Goal: Information Seeking & Learning: Learn about a topic

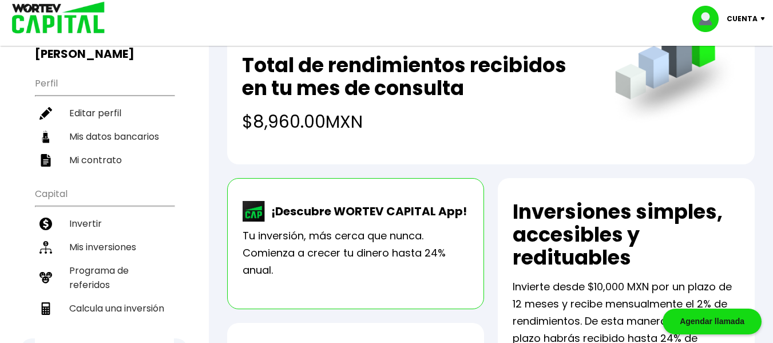
scroll to position [103, 0]
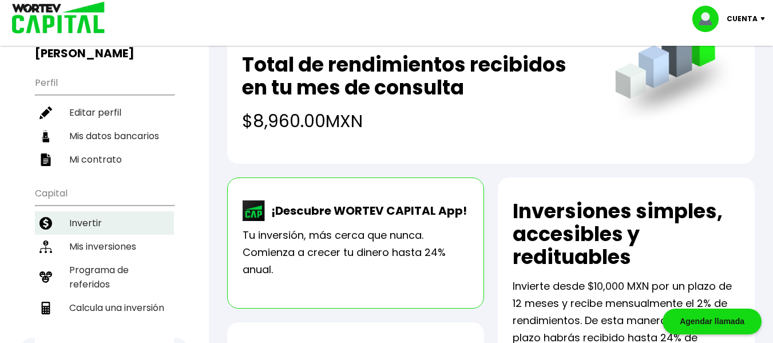
click at [109, 211] on li "Invertir" at bounding box center [104, 222] width 139 height 23
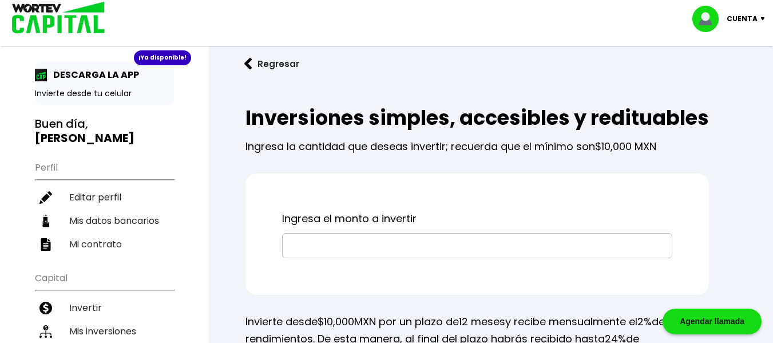
scroll to position [18, 0]
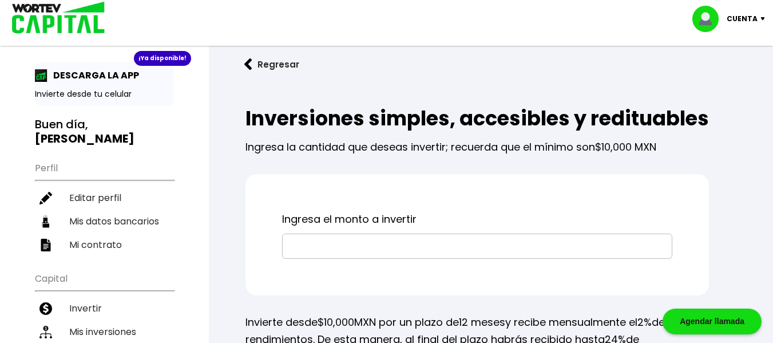
click at [446, 258] on input "text" at bounding box center [477, 246] width 380 height 24
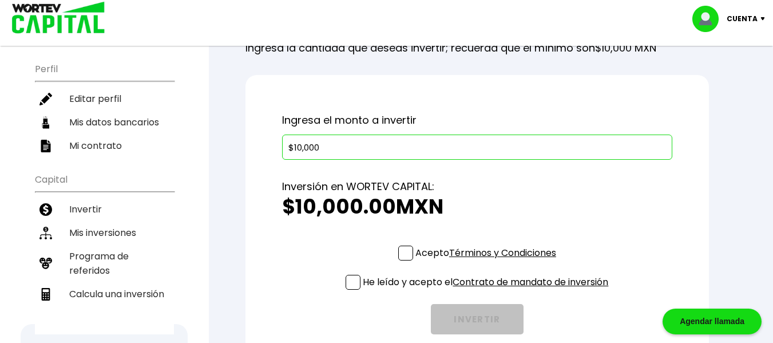
scroll to position [116, 0]
type input "$10,000"
click at [109, 221] on li "Mis inversiones" at bounding box center [104, 232] width 139 height 23
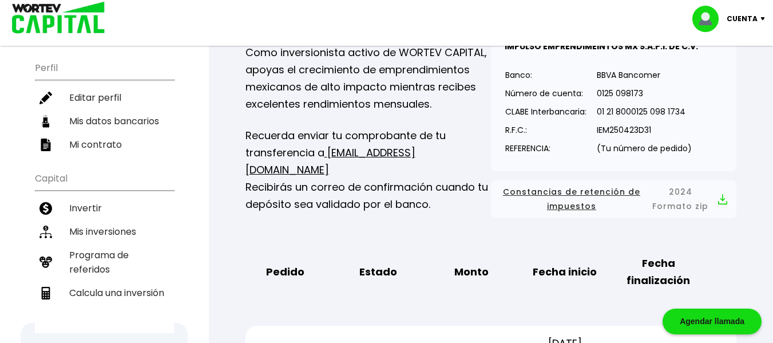
scroll to position [119, 0]
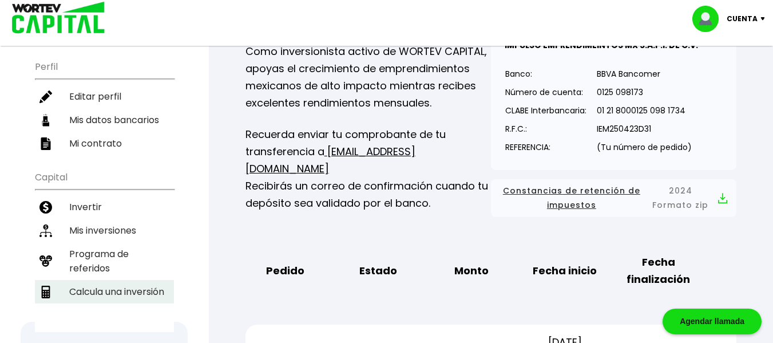
click at [142, 280] on li "Calcula una inversión" at bounding box center [104, 291] width 139 height 23
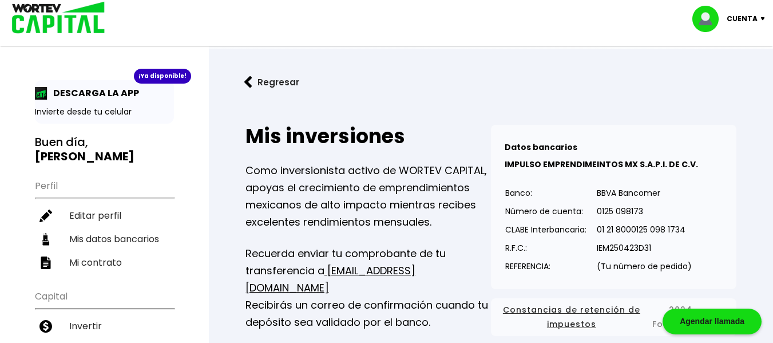
select select "1"
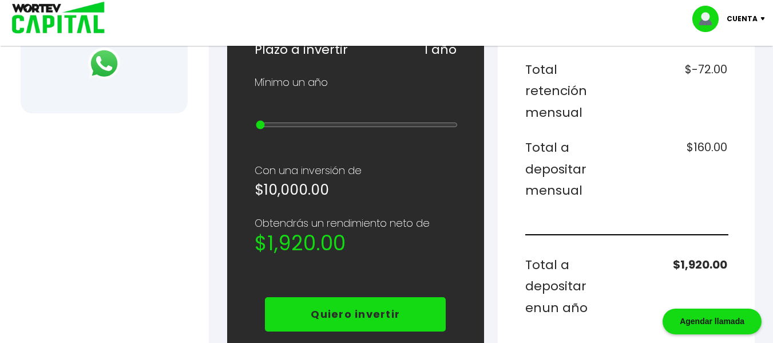
scroll to position [529, 0]
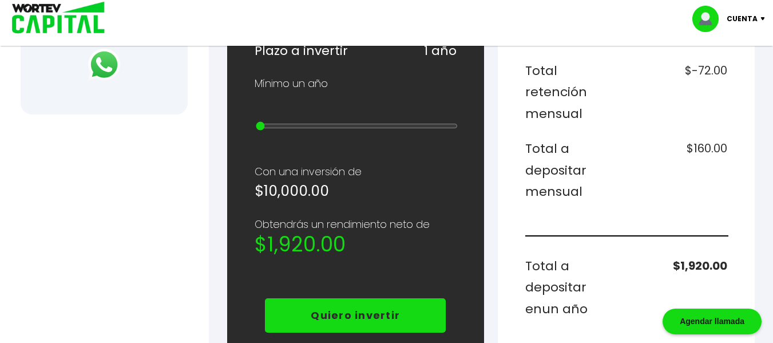
drag, startPoint x: 261, startPoint y: 124, endPoint x: 251, endPoint y: 134, distance: 14.2
click at [256, 130] on input "range" at bounding box center [357, 125] width 202 height 9
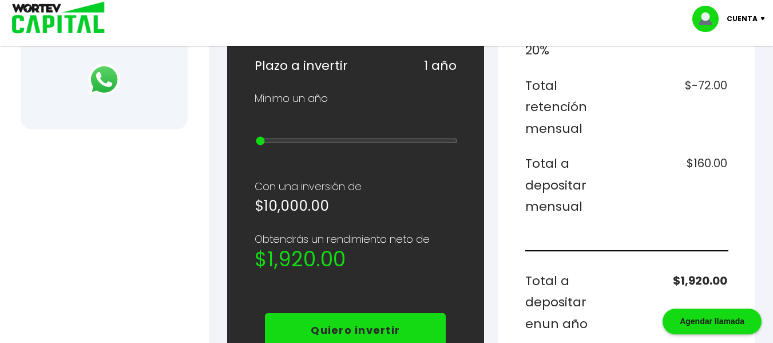
scroll to position [514, 0]
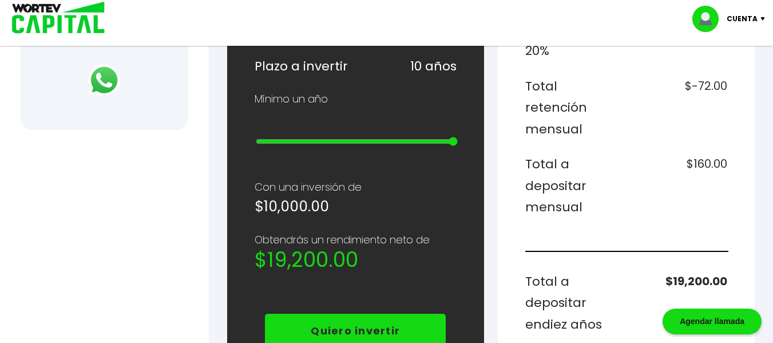
drag, startPoint x: 263, startPoint y: 138, endPoint x: 480, endPoint y: 152, distance: 217.8
type input "10"
click at [458, 146] on input "range" at bounding box center [357, 141] width 202 height 9
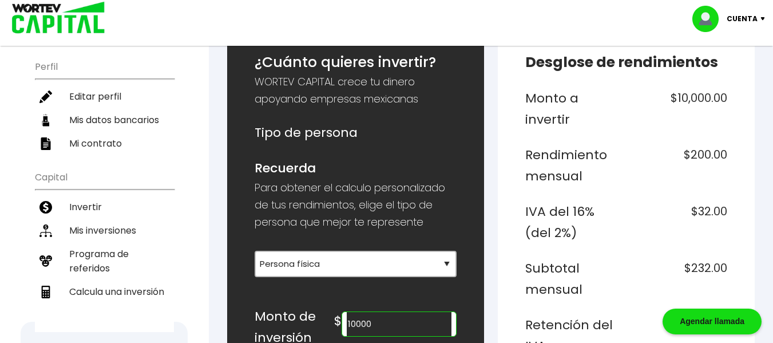
scroll to position [66, 0]
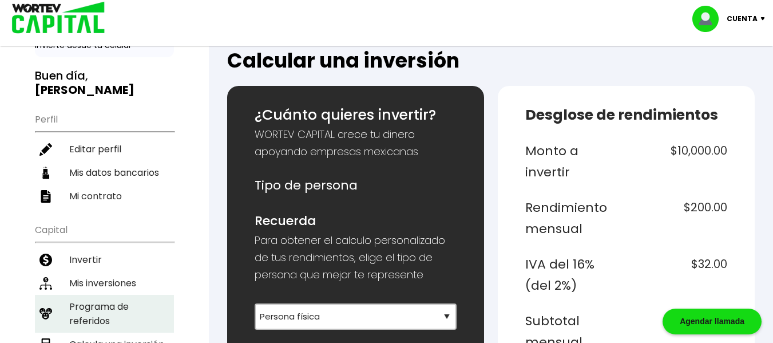
click at [101, 300] on li "Programa de referidos" at bounding box center [104, 314] width 139 height 38
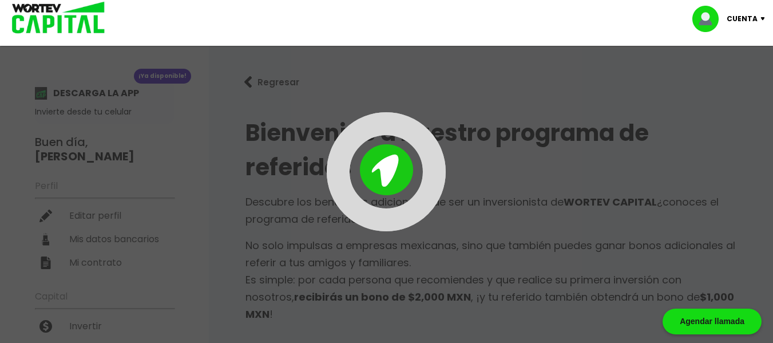
type input "[URL][DOMAIN_NAME]"
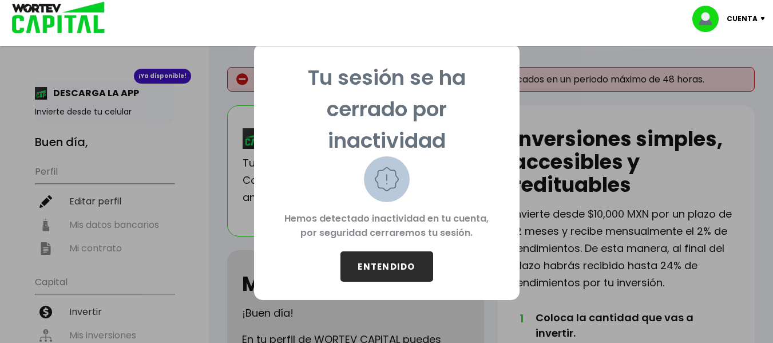
click at [383, 262] on button "ENTENDIDO" at bounding box center [386, 266] width 93 height 30
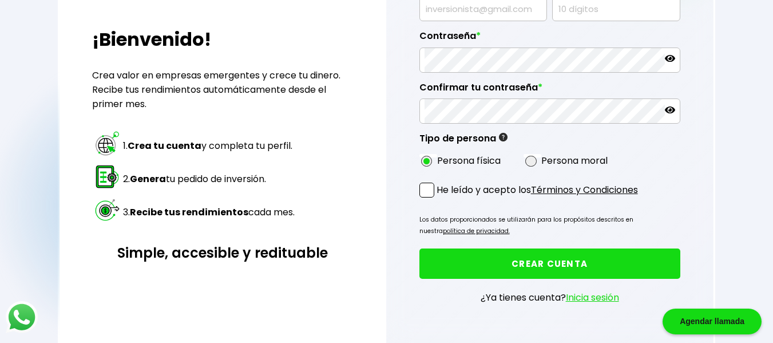
scroll to position [187, 0]
